Goal: Information Seeking & Learning: Learn about a topic

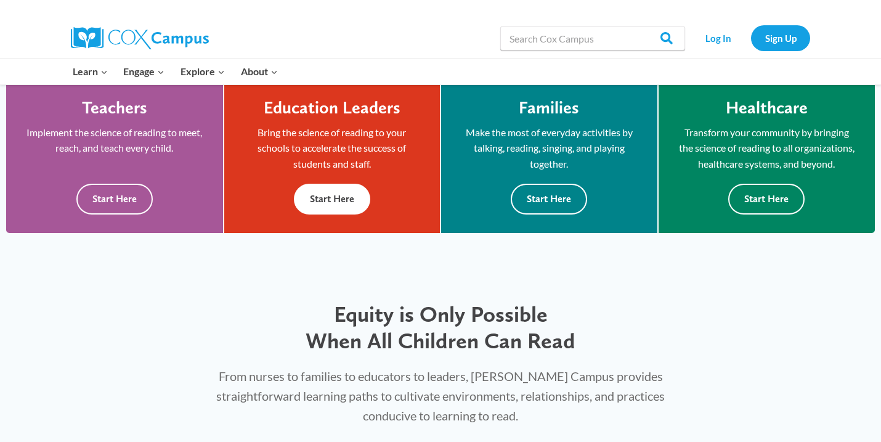
scroll to position [362, 0]
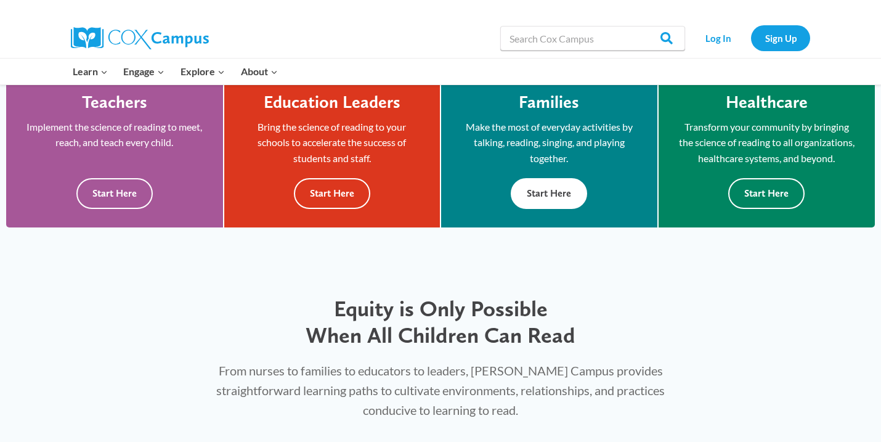
click at [561, 185] on button "Start Here" at bounding box center [549, 193] width 76 height 30
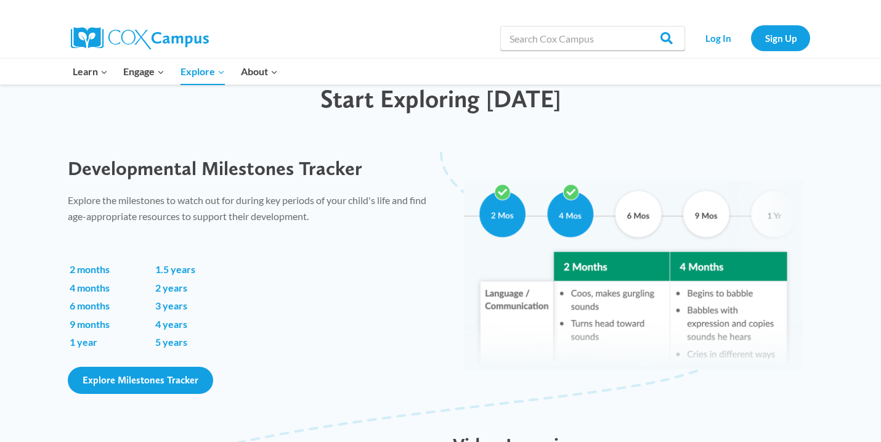
scroll to position [781, 0]
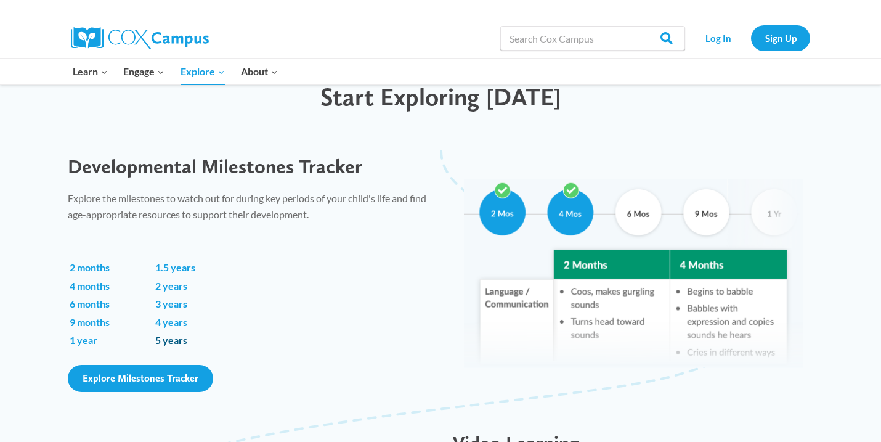
click at [179, 339] on link "5 years" at bounding box center [171, 340] width 32 height 12
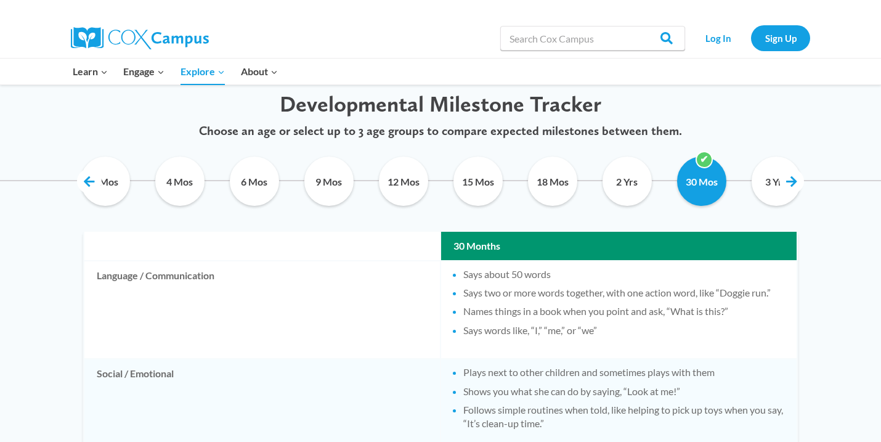
scroll to position [608, 0]
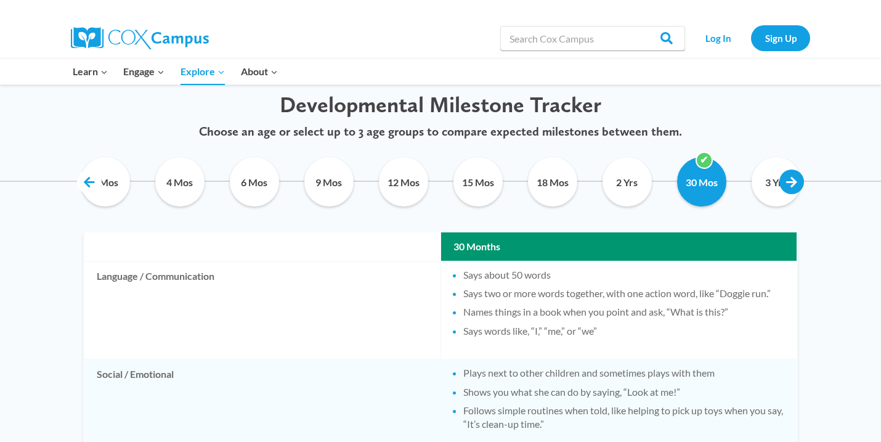
click at [789, 182] on link at bounding box center [791, 181] width 25 height 25
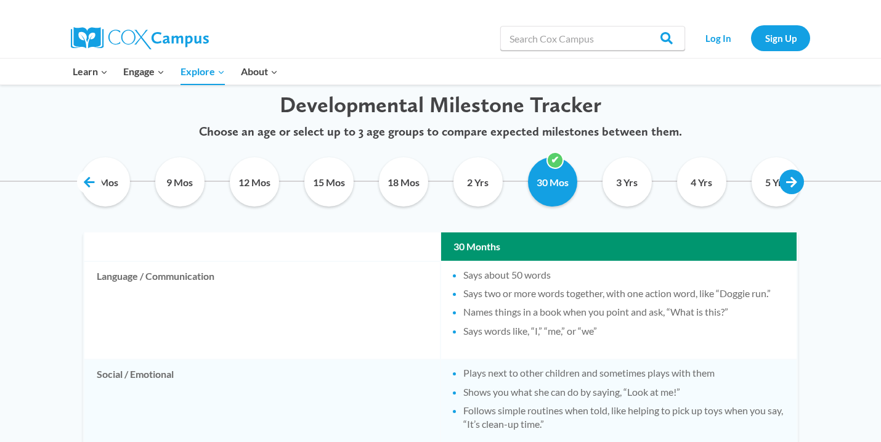
click at [789, 182] on link at bounding box center [791, 181] width 25 height 25
click at [757, 181] on input "5 Yrs" at bounding box center [776, 181] width 56 height 49
checkbox input "true"
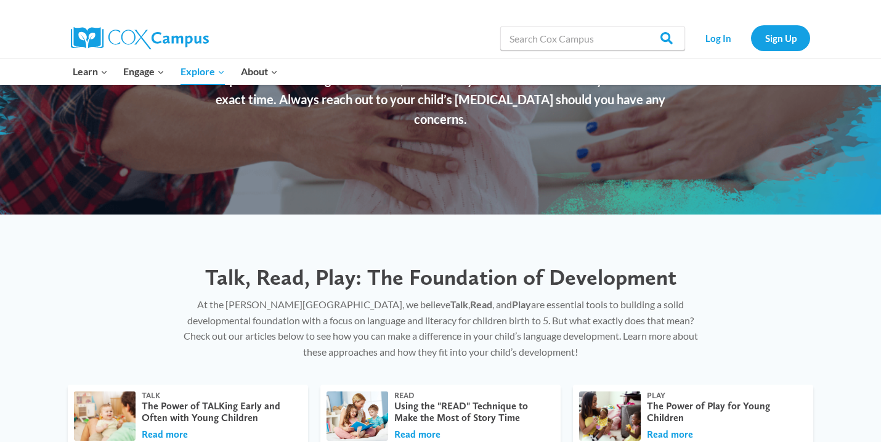
scroll to position [322, 0]
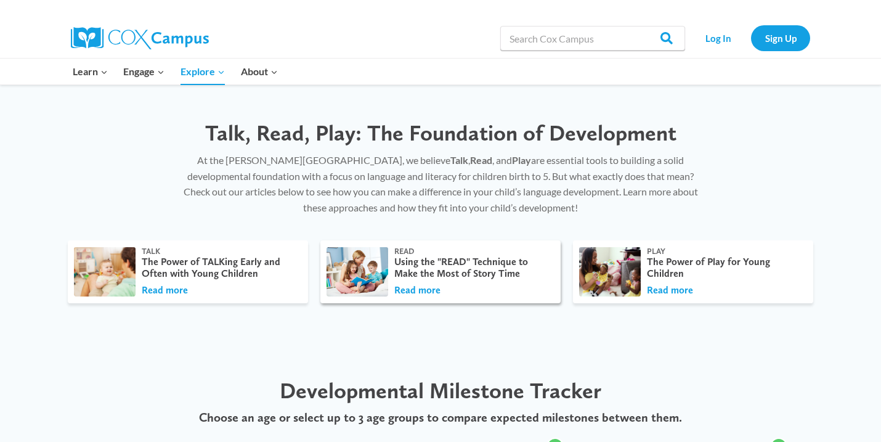
click at [449, 258] on div "Using the "READ" Technique to Make the Most of Story Time" at bounding box center [471, 267] width 154 height 23
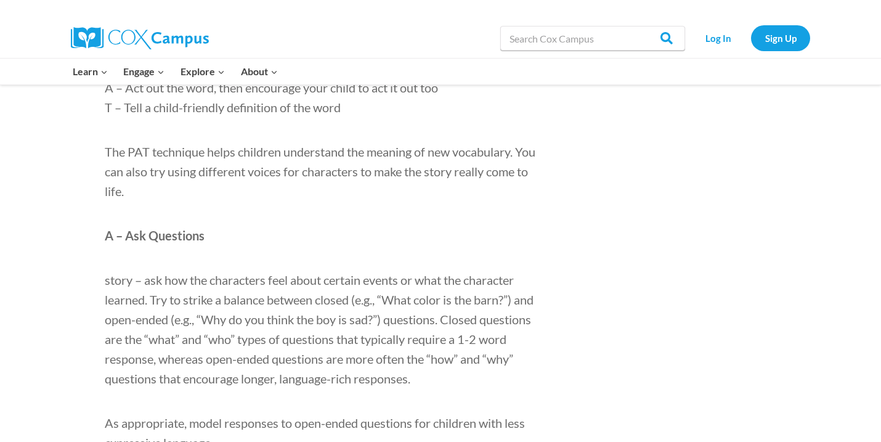
scroll to position [1155, 0]
